Goal: Information Seeking & Learning: Understand process/instructions

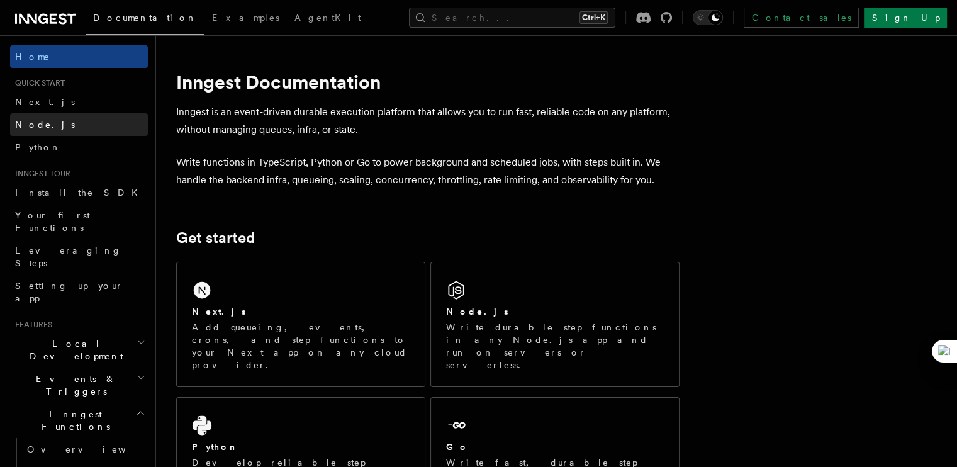
click at [49, 126] on link "Node.js" at bounding box center [79, 124] width 138 height 23
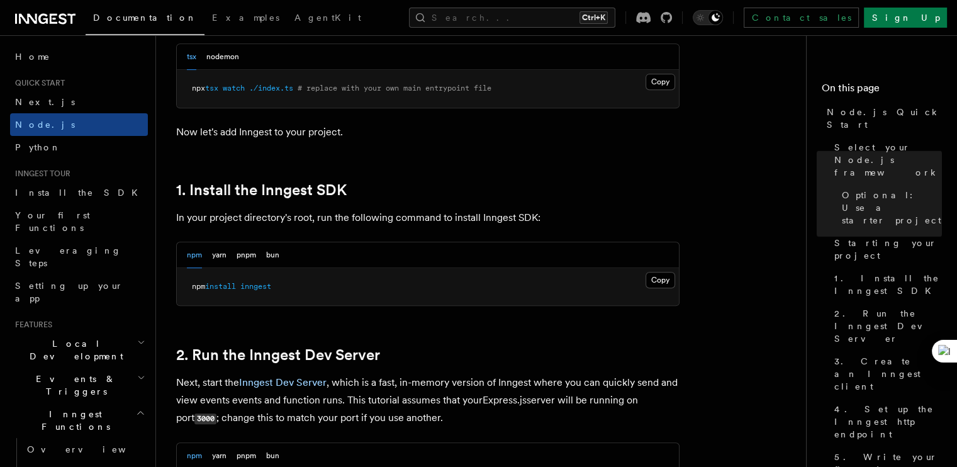
scroll to position [755, 0]
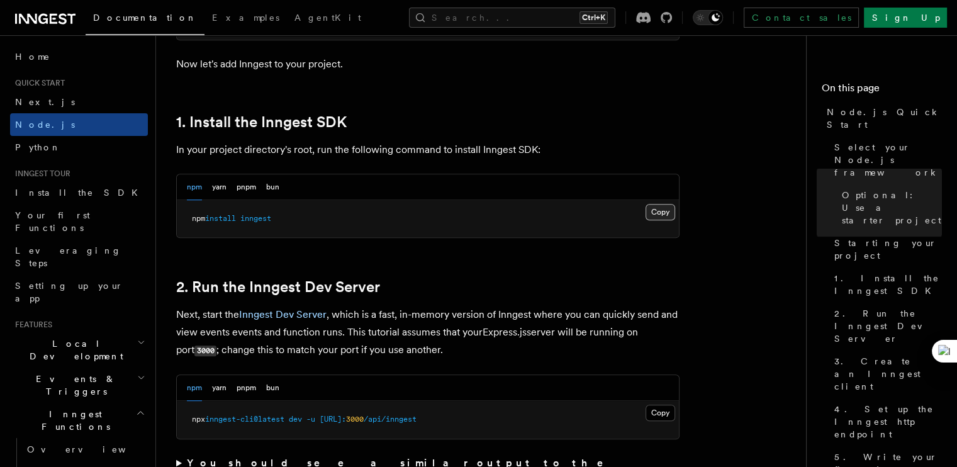
click at [668, 211] on button "Copy Copied" at bounding box center [660, 212] width 30 height 16
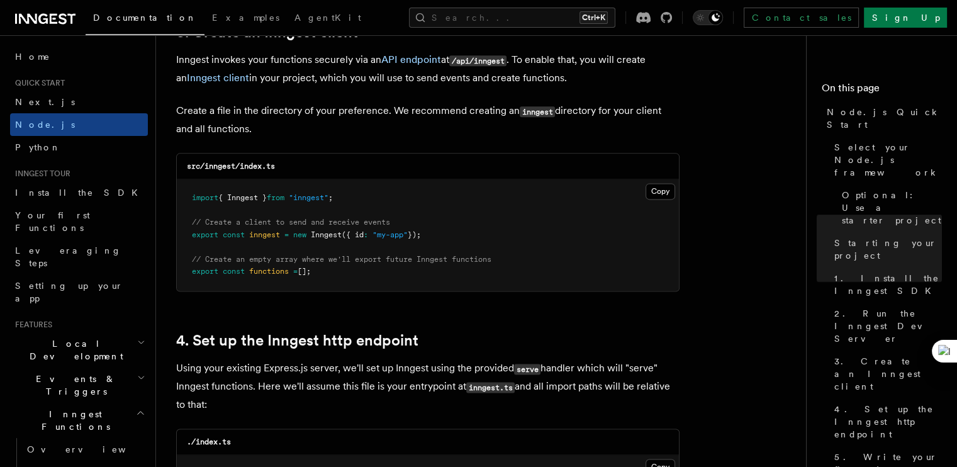
scroll to position [1635, 0]
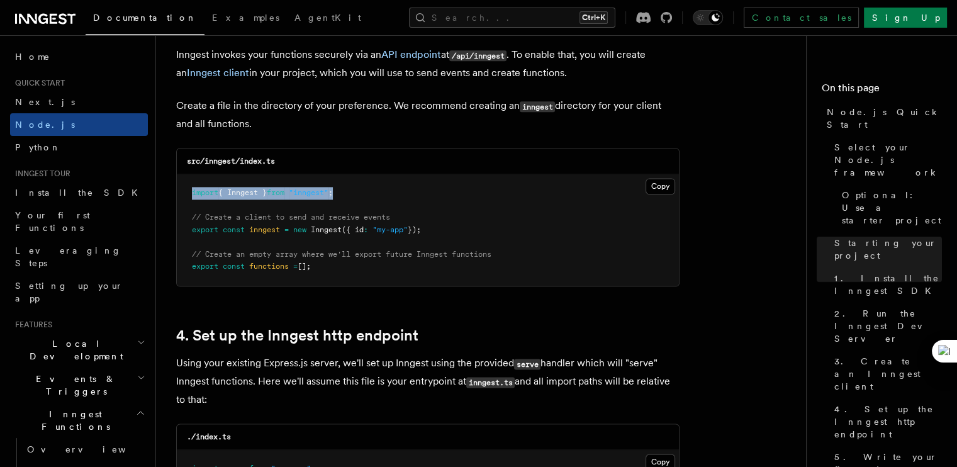
drag, startPoint x: 322, startPoint y: 194, endPoint x: 184, endPoint y: 194, distance: 138.4
click at [184, 194] on pre "import { Inngest } from "inngest" ; // Create a client to send and receive even…" at bounding box center [428, 229] width 502 height 111
copy span "import { Inngest } from "inngest" ;"
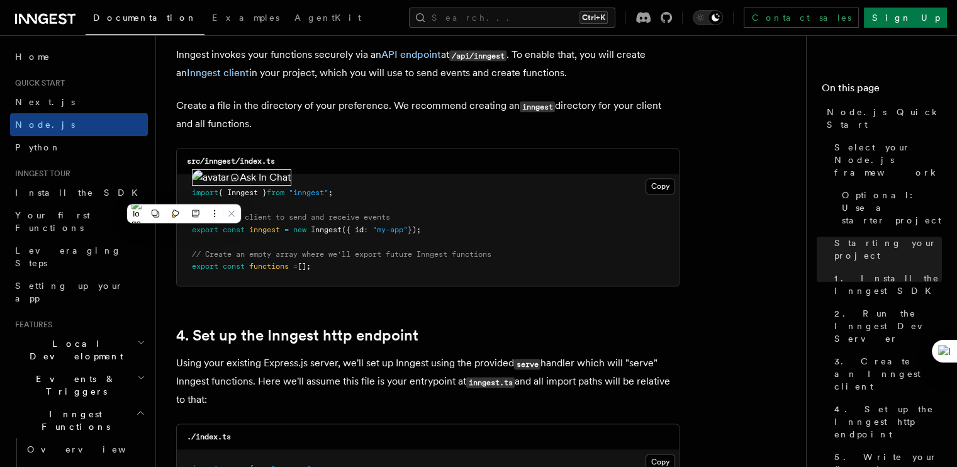
click at [474, 233] on pre "import { Inngest } from "inngest" ; // Create a client to send and receive even…" at bounding box center [428, 229] width 502 height 111
drag, startPoint x: 453, startPoint y: 226, endPoint x: 191, endPoint y: 226, distance: 261.6
click at [191, 226] on pre "import { Inngest } from "inngest" ; // Create a client to send and receive even…" at bounding box center [428, 229] width 502 height 111
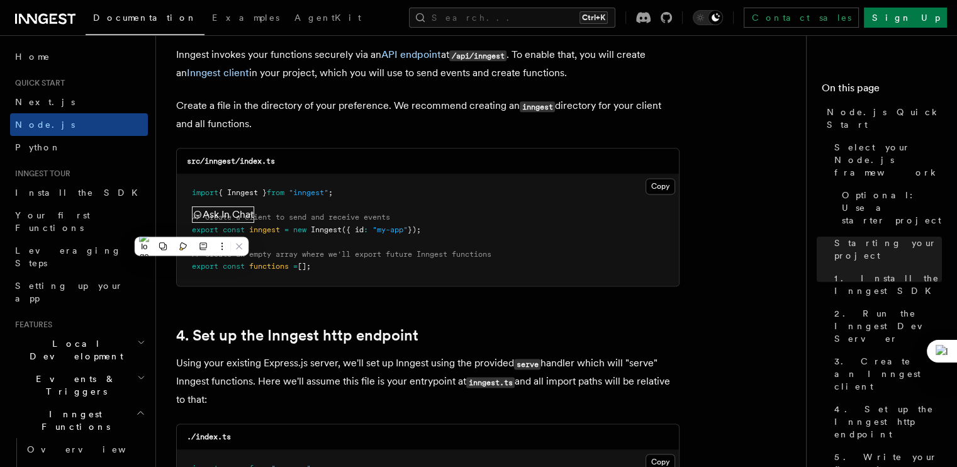
copy span "export const inngest = new Inngest ({ id : "my-app" });"
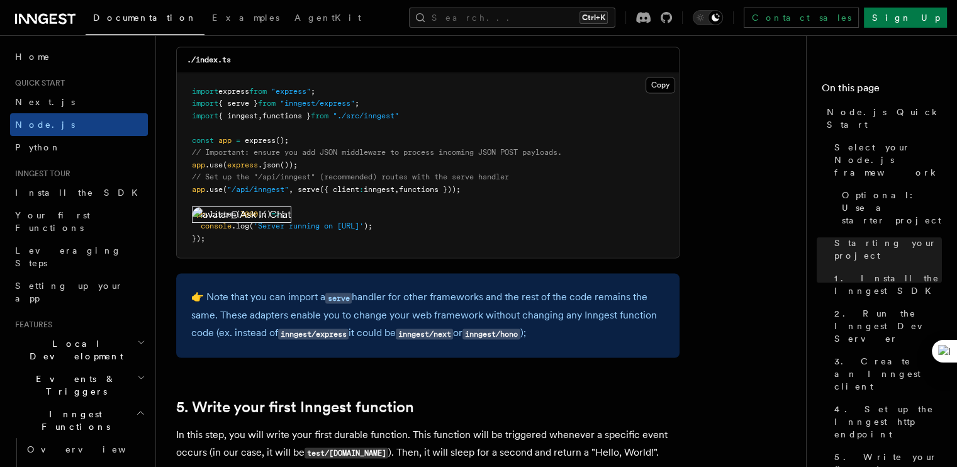
scroll to position [2012, 0]
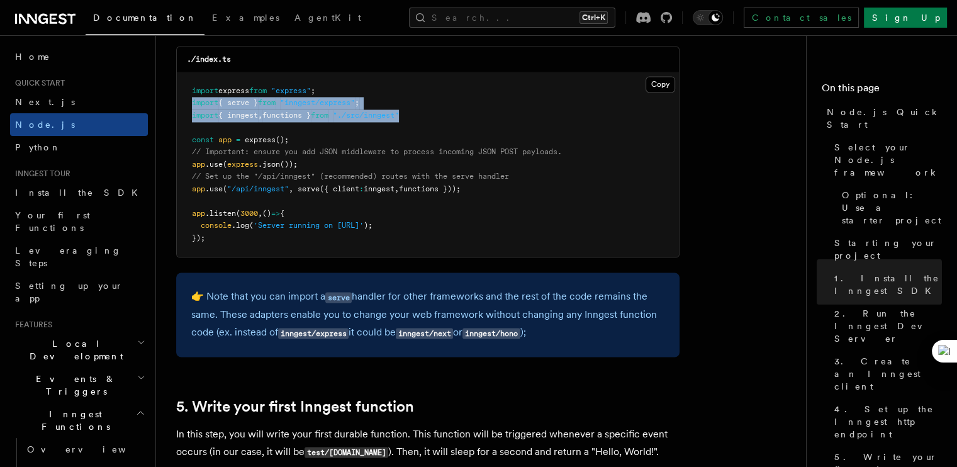
drag, startPoint x: 426, startPoint y: 114, endPoint x: 173, endPoint y: 103, distance: 253.1
copy code "import { serve } from "inngest/express" ; import { inngest , functions } from "…"
